Goal: Information Seeking & Learning: Understand process/instructions

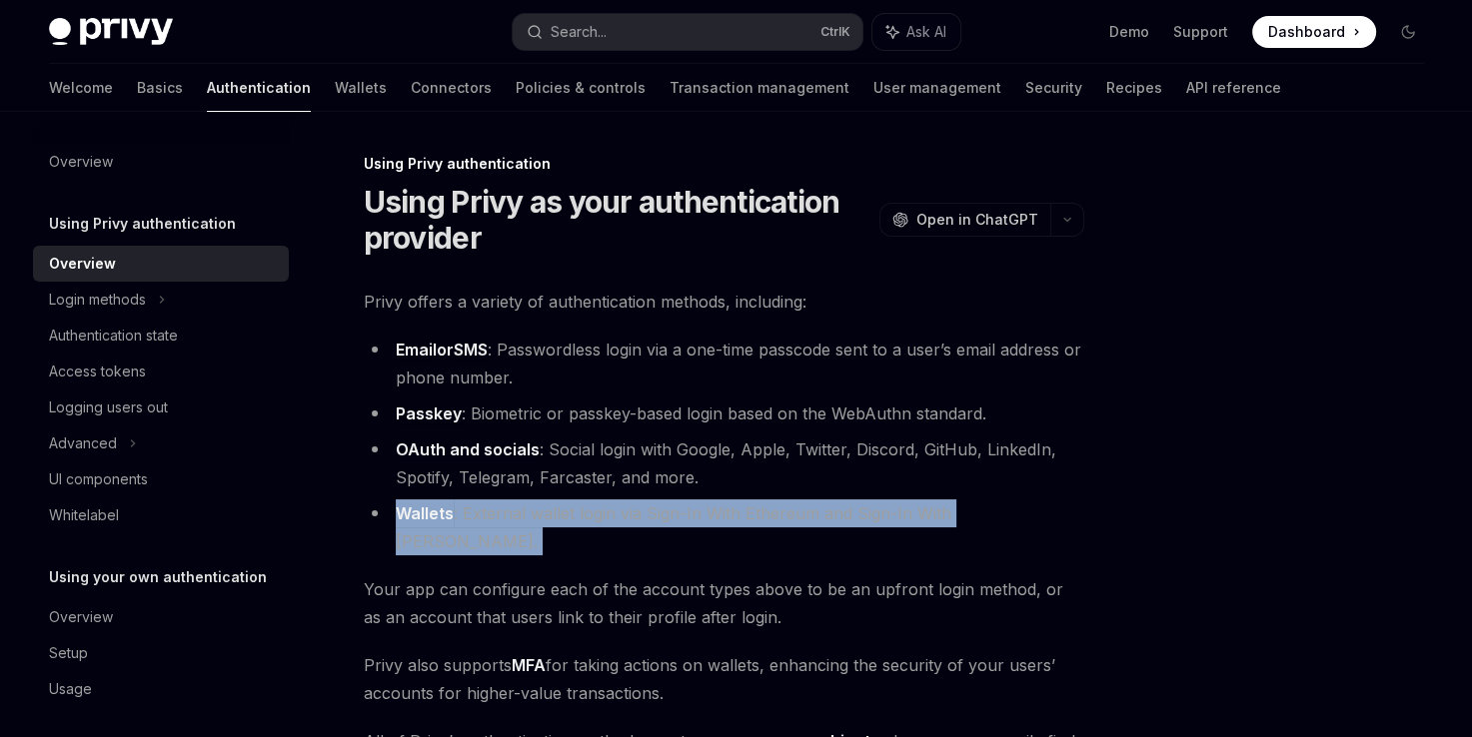
click at [572, 513] on li "Wallets : External wallet login via Sign-In With Ethereum and Sign-In With [PER…" at bounding box center [724, 528] width 720 height 56
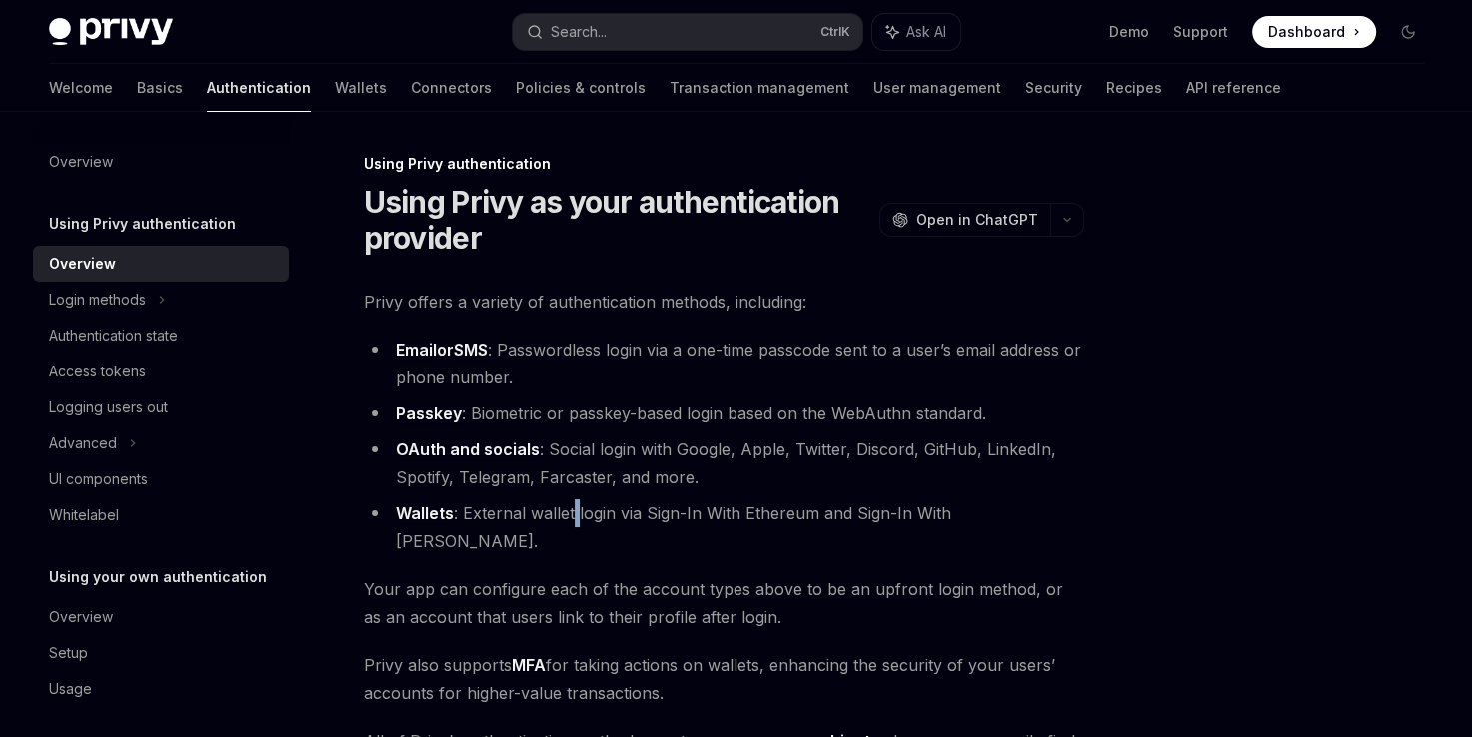
click at [572, 513] on li "Wallets : External wallet login via Sign-In With Ethereum and Sign-In With [PER…" at bounding box center [724, 528] width 720 height 56
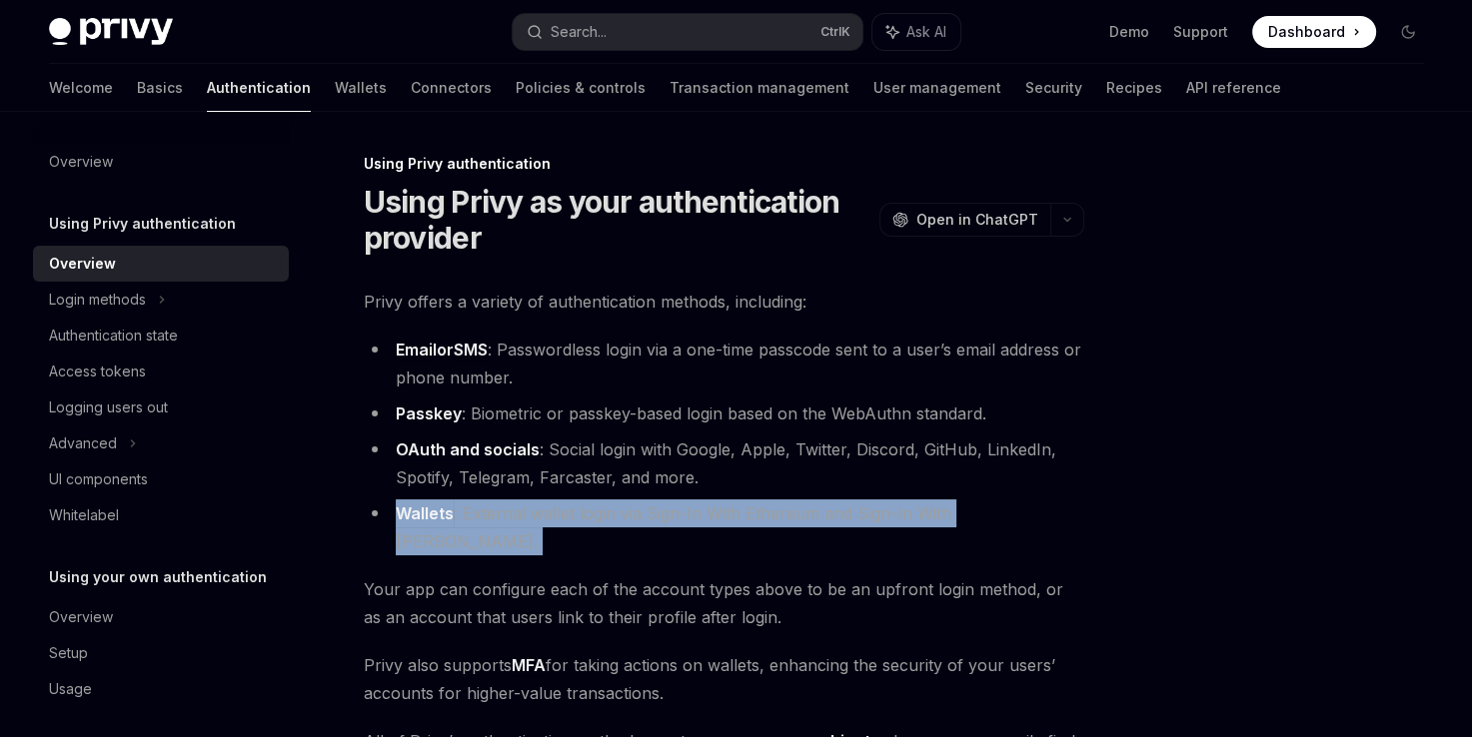
click at [572, 513] on li "Wallets : External wallet login via Sign-In With Ethereum and Sign-In With [PER…" at bounding box center [724, 528] width 720 height 56
drag, startPoint x: 572, startPoint y: 513, endPoint x: 544, endPoint y: 514, distance: 28.0
click at [544, 514] on li "Wallets : External wallet login via Sign-In With Ethereum and Sign-In With [PER…" at bounding box center [724, 528] width 720 height 56
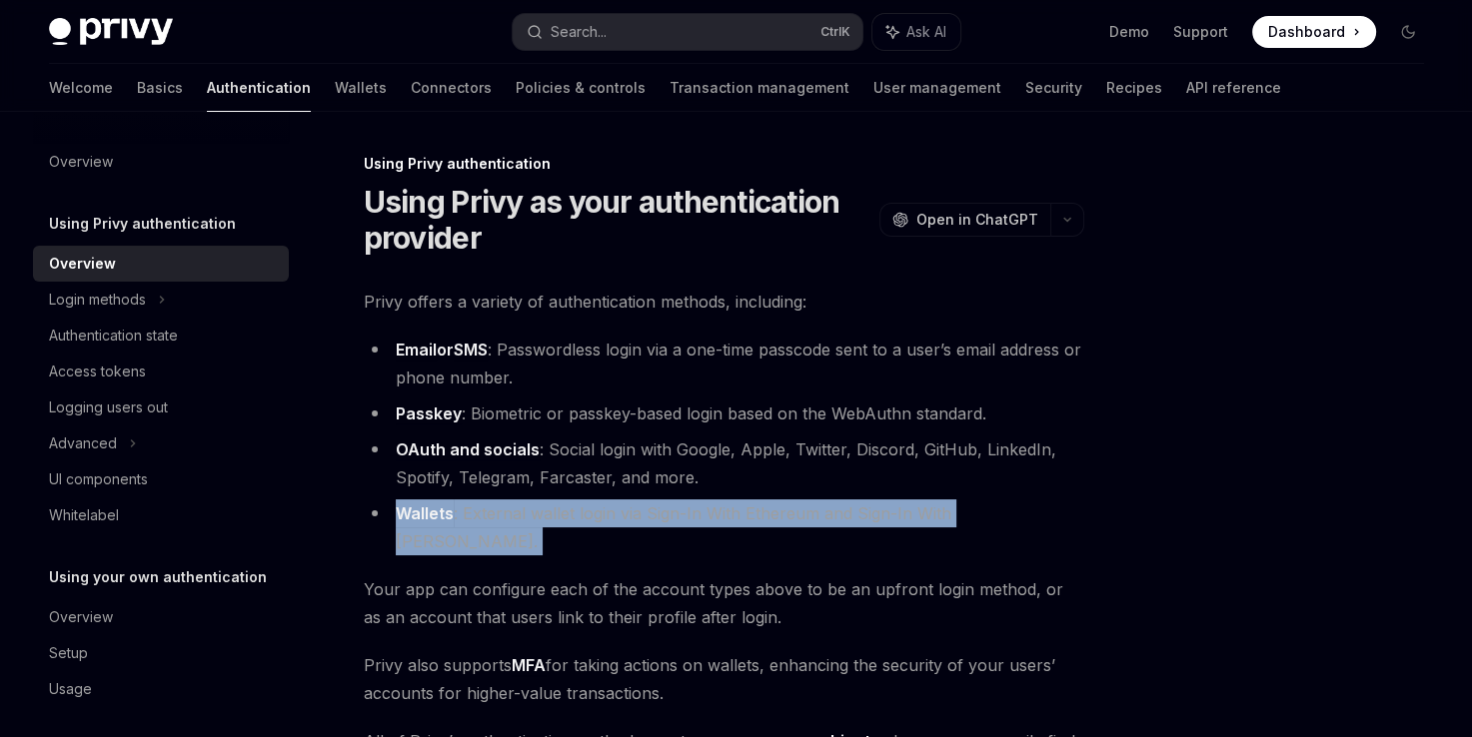
click at [544, 514] on li "Wallets : External wallet login via Sign-In With Ethereum and Sign-In With [PER…" at bounding box center [724, 528] width 720 height 56
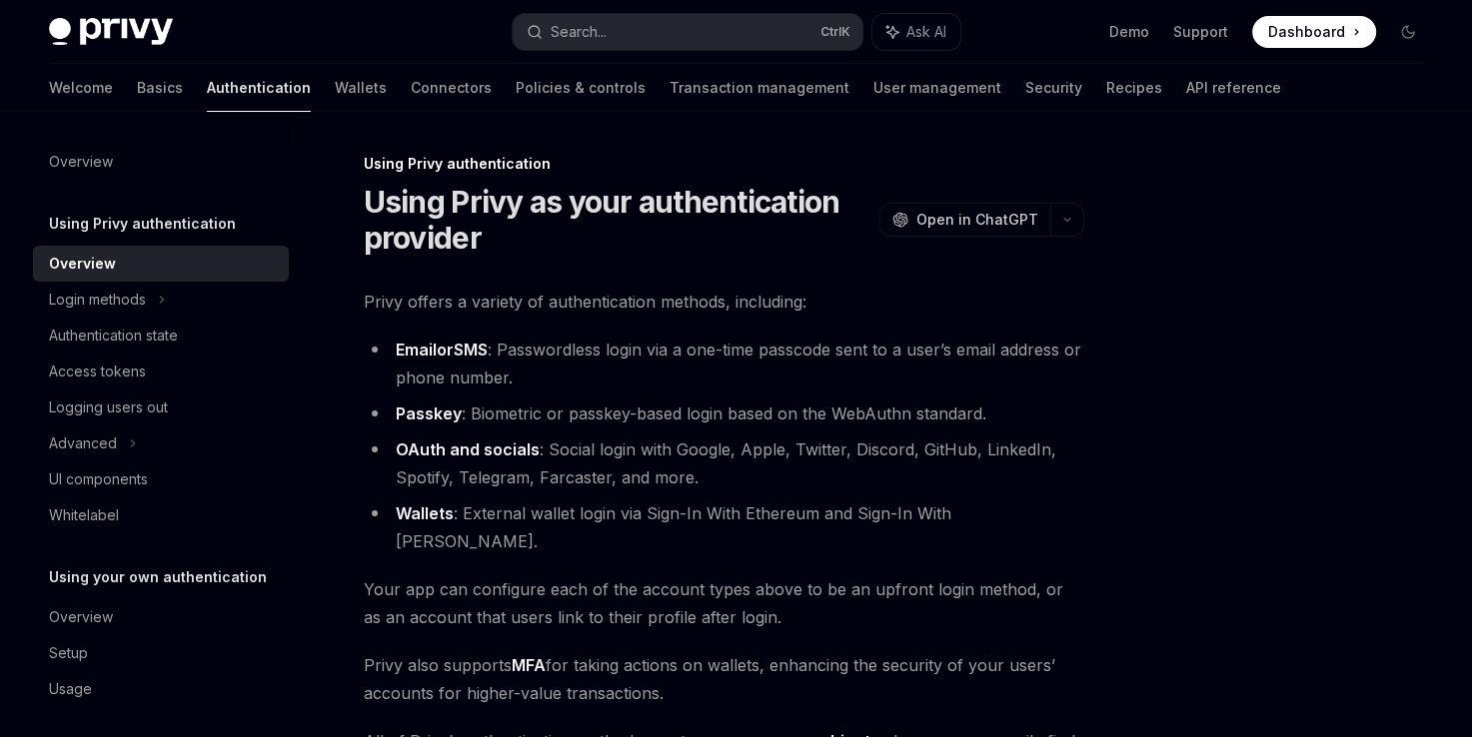
drag, startPoint x: 544, startPoint y: 514, endPoint x: 488, endPoint y: 200, distance: 318.7
click at [488, 200] on h1 "Using Privy as your authentication provider" at bounding box center [618, 220] width 508 height 72
drag, startPoint x: 488, startPoint y: 200, endPoint x: 453, endPoint y: 292, distance: 98.4
click at [453, 292] on span "Privy offers a variety of authentication methods, including:" at bounding box center [724, 302] width 720 height 28
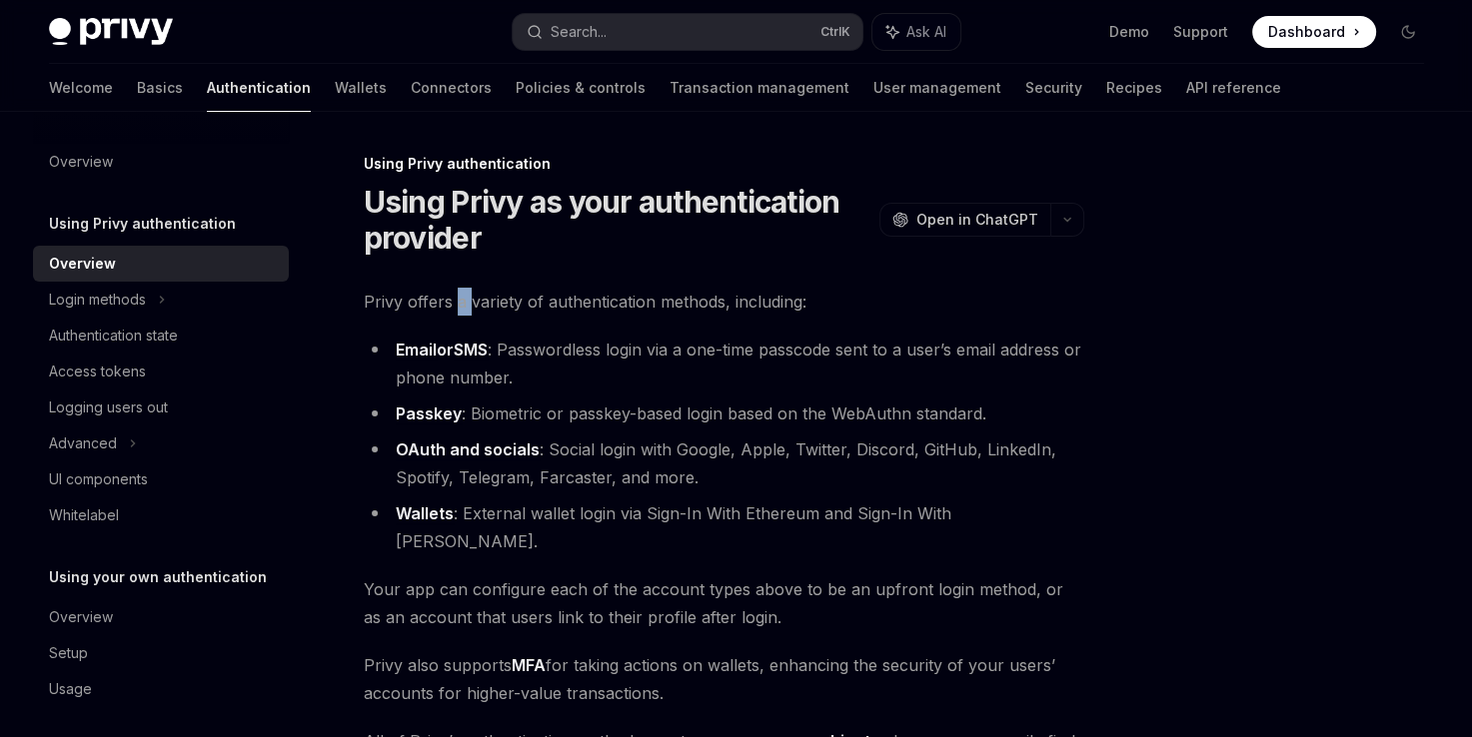
click at [453, 292] on span "Privy offers a variety of authentication methods, including:" at bounding box center [724, 302] width 720 height 28
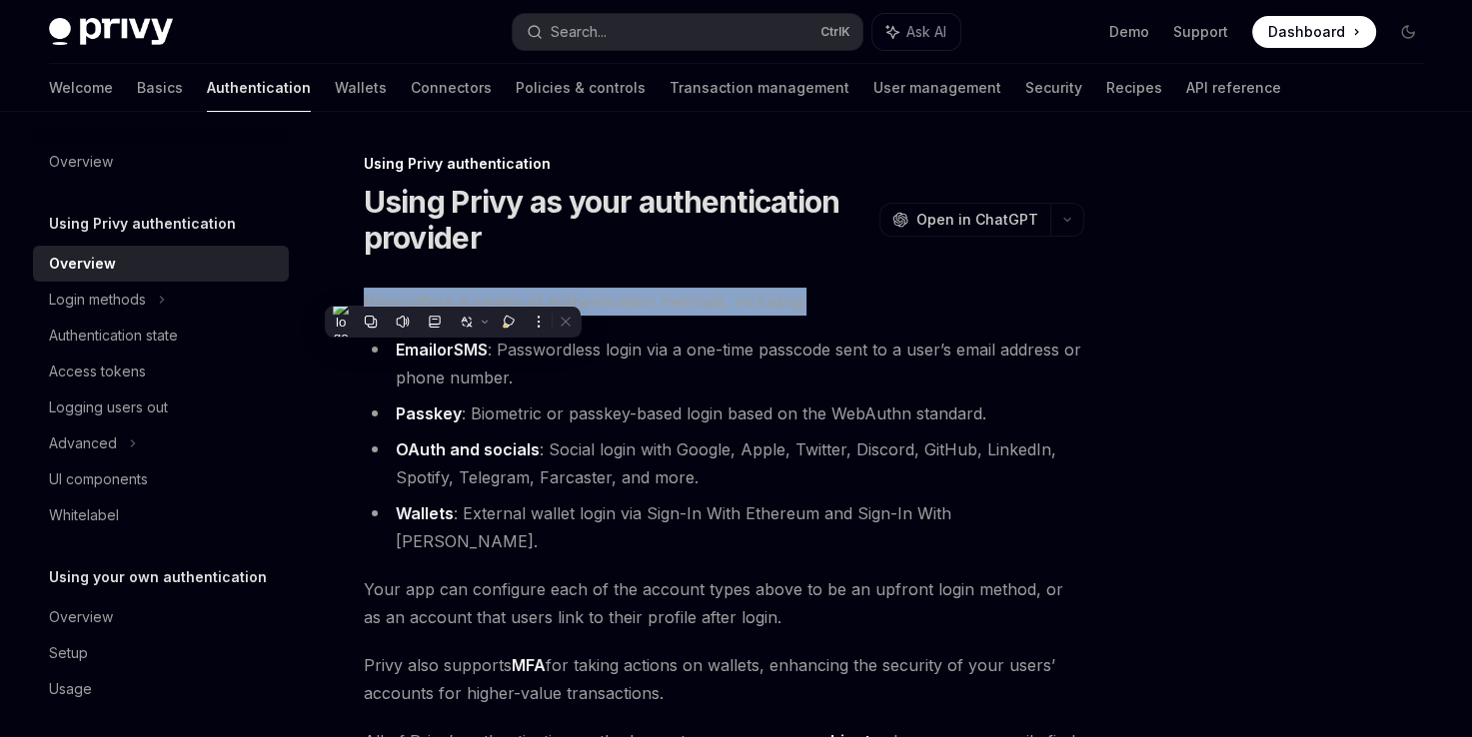
click at [453, 292] on span "Privy offers a variety of authentication methods, including:" at bounding box center [724, 302] width 720 height 28
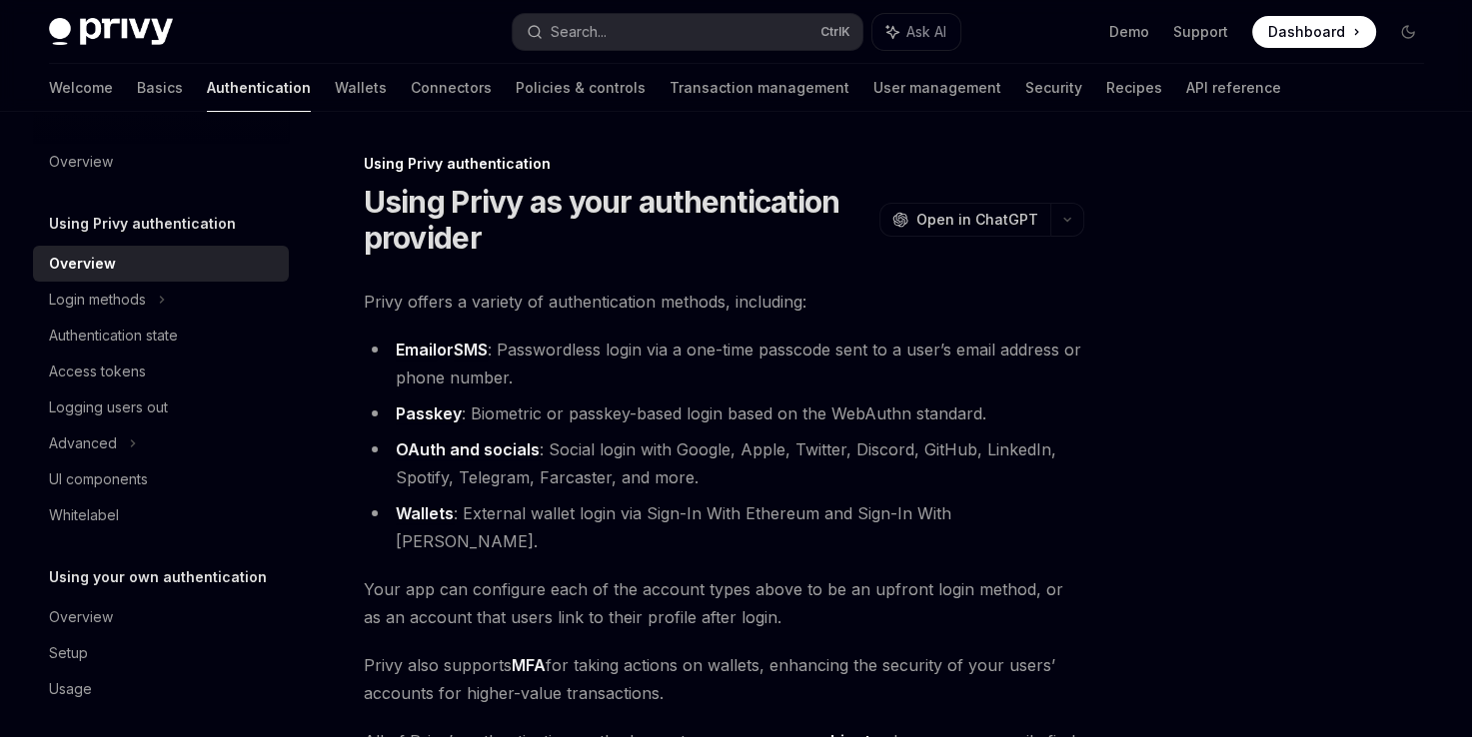
click at [528, 577] on span "Your app can configure each of the account types above to be an upfront login m…" at bounding box center [724, 604] width 720 height 56
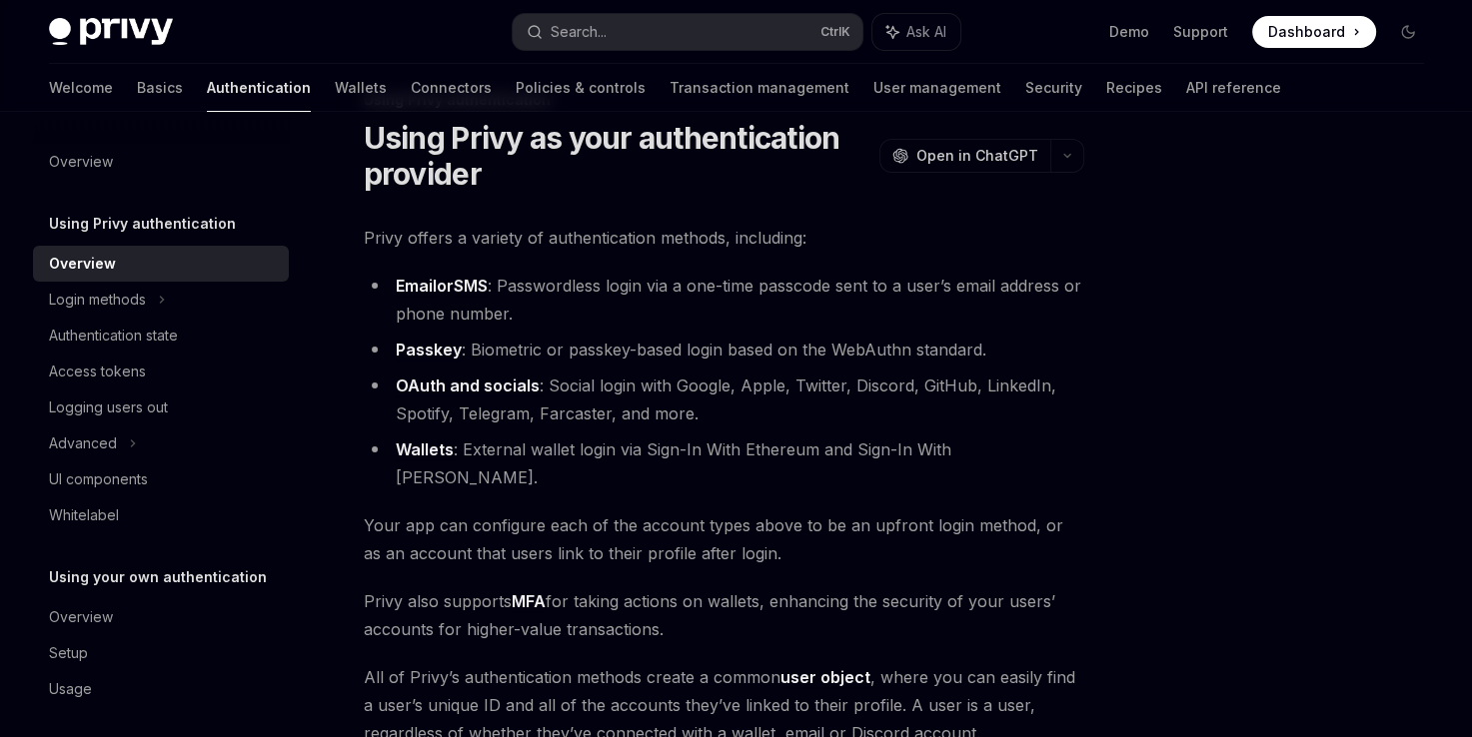
scroll to position [46, 0]
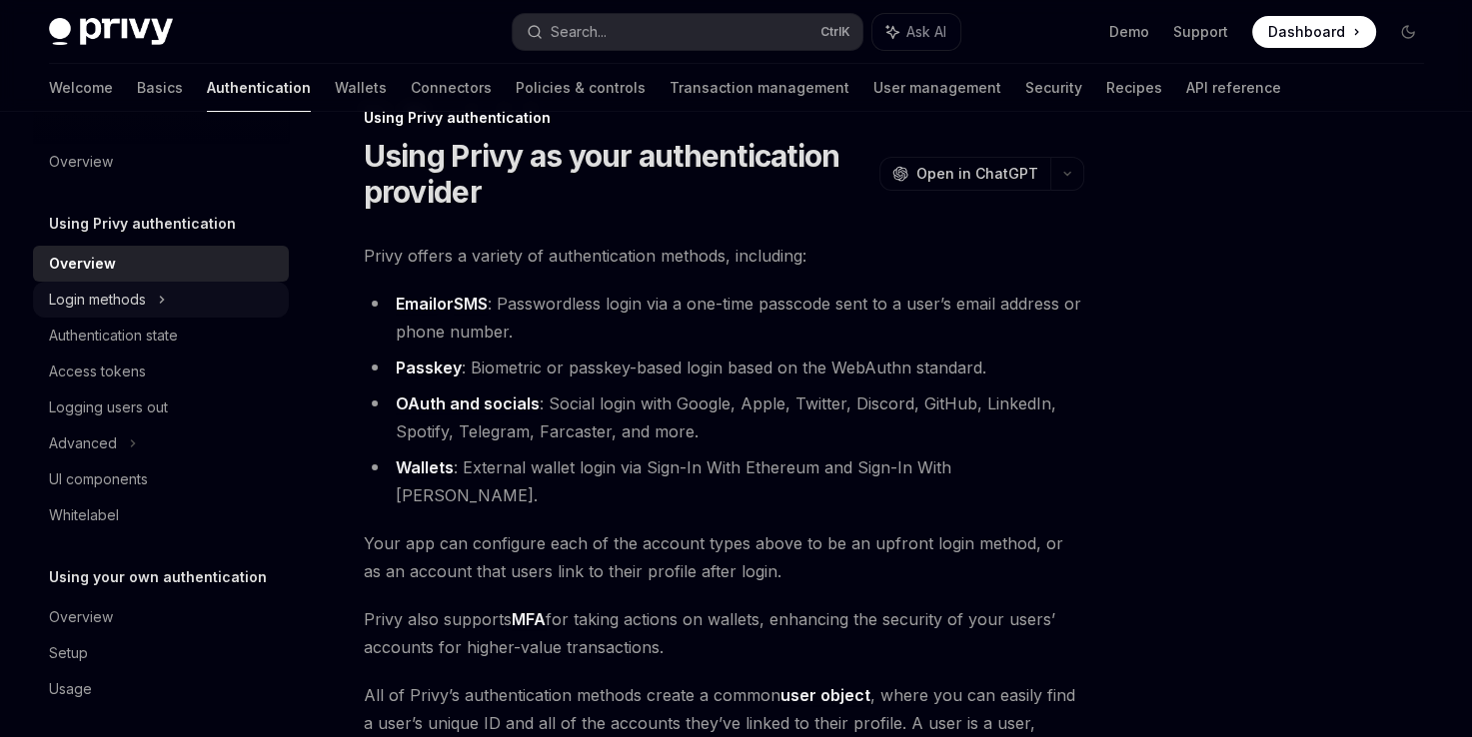
click at [111, 294] on div "Login methods" at bounding box center [97, 300] width 97 height 24
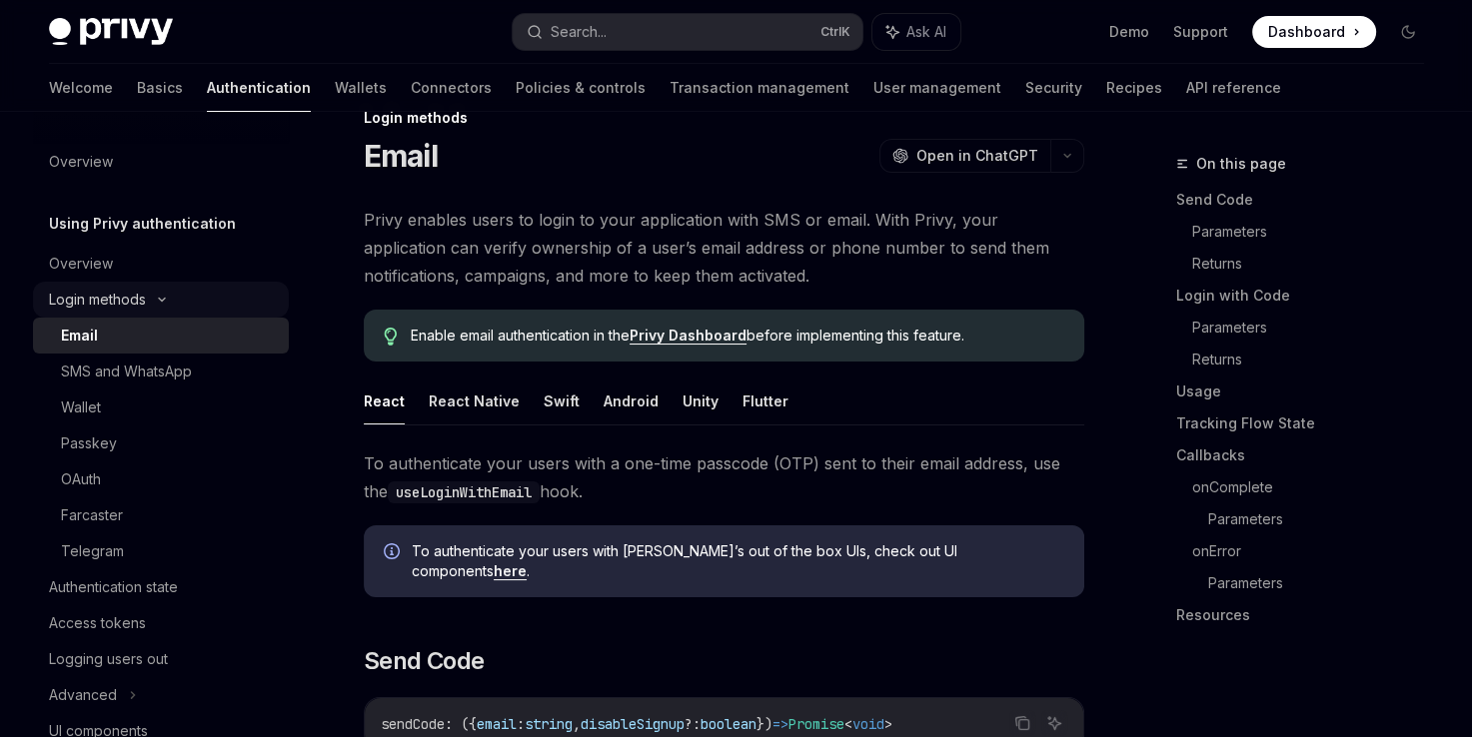
type textarea "*"
